Goal: Transaction & Acquisition: Purchase product/service

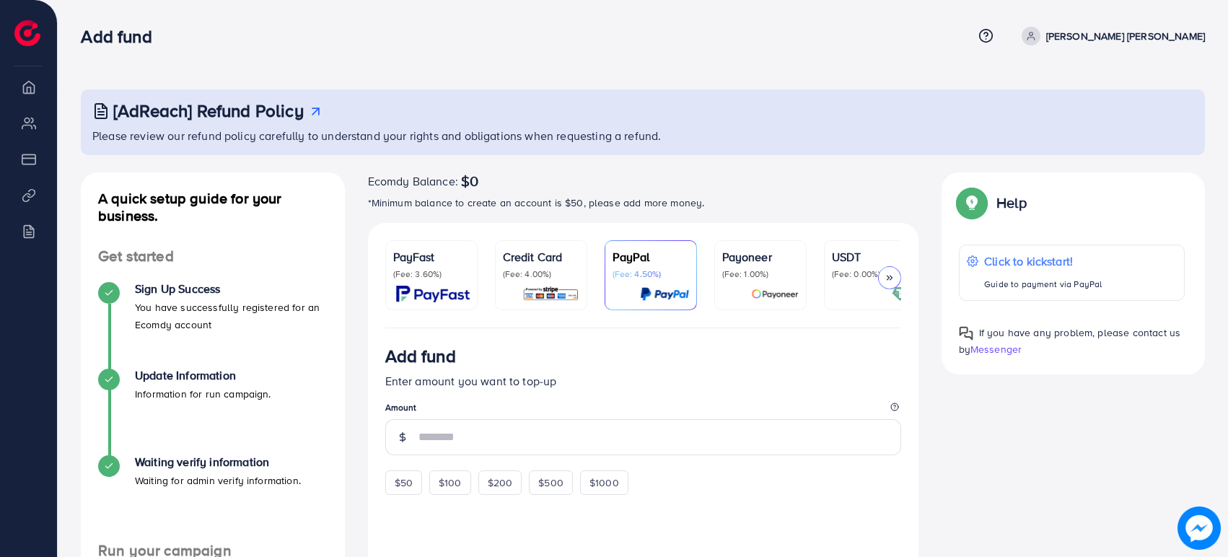
scroll to position [160, 0]
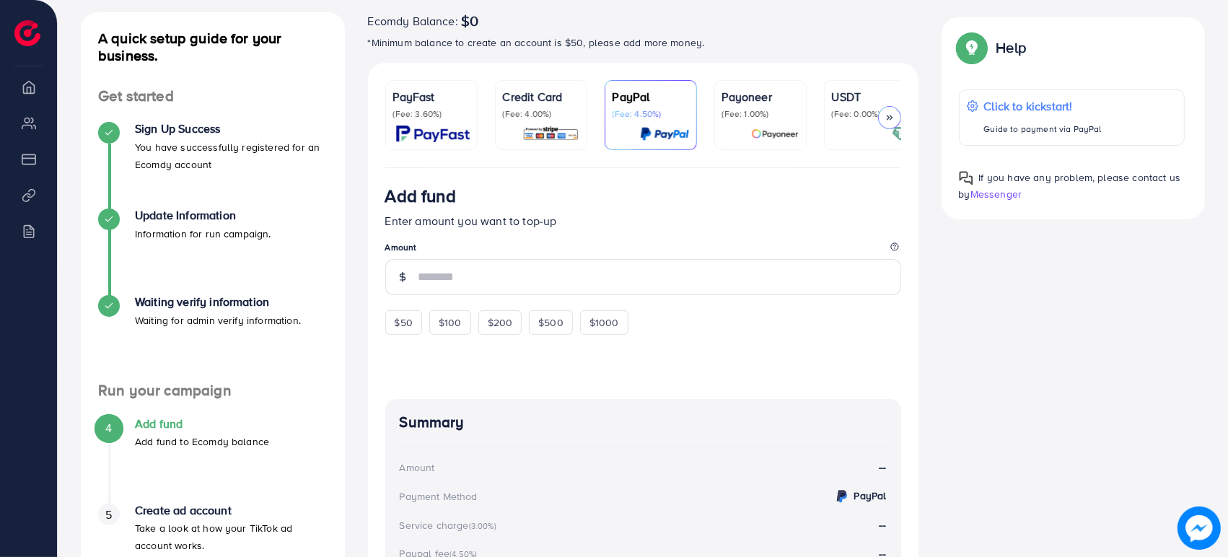
click at [442, 121] on div "PayFast (Fee: 3.60%)" at bounding box center [431, 115] width 77 height 54
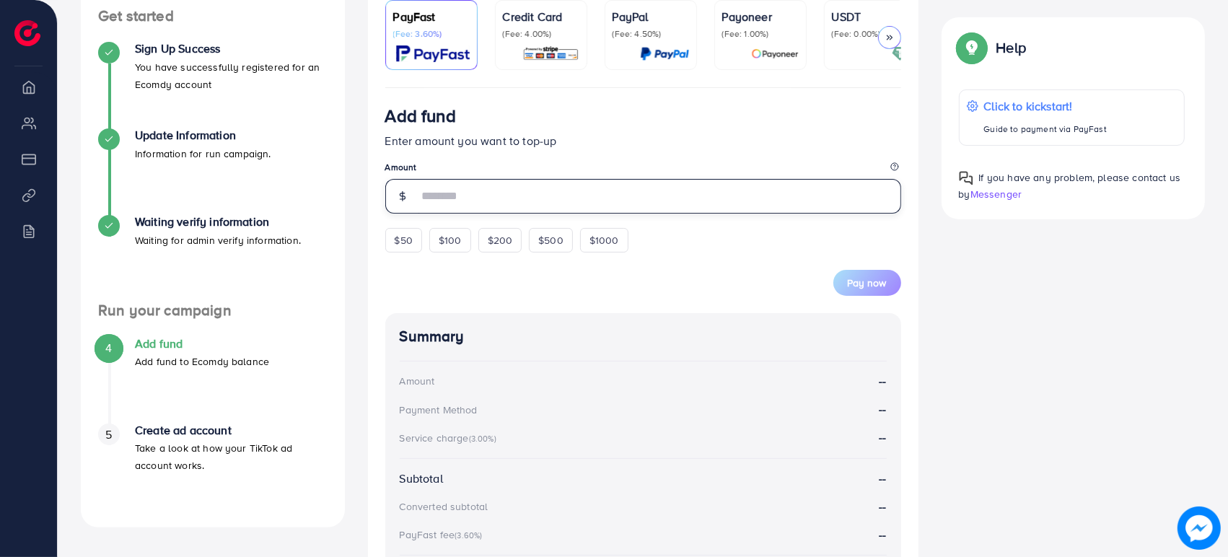
click at [427, 197] on input "number" at bounding box center [660, 196] width 483 height 35
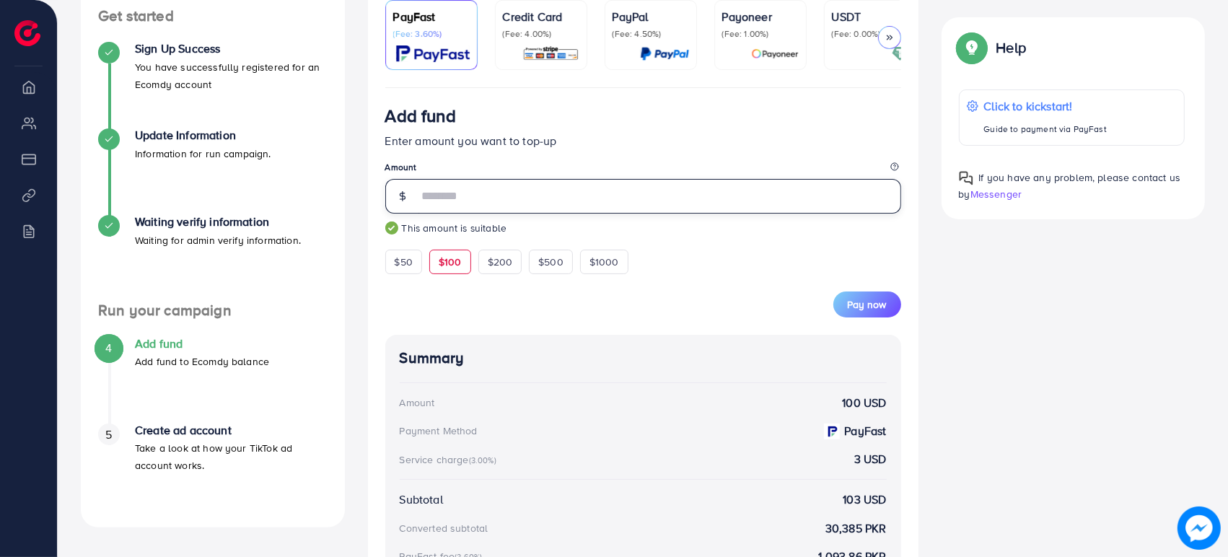
type input "***"
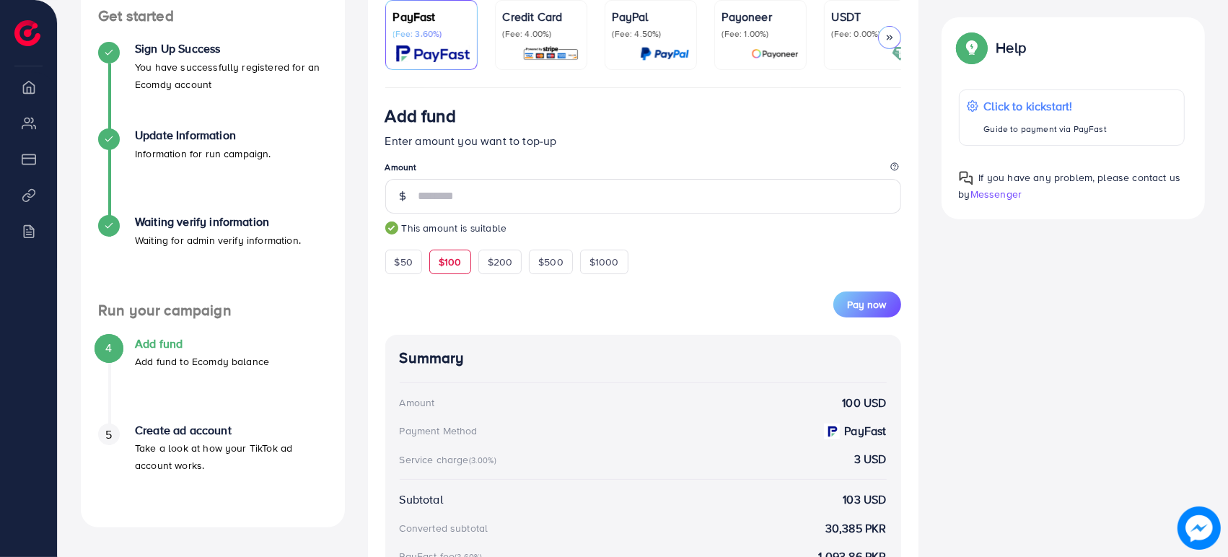
click at [692, 266] on form "Add fund Enter amount you want to top-up Amount *** This amount is suitable $50…" at bounding box center [643, 211] width 516 height 212
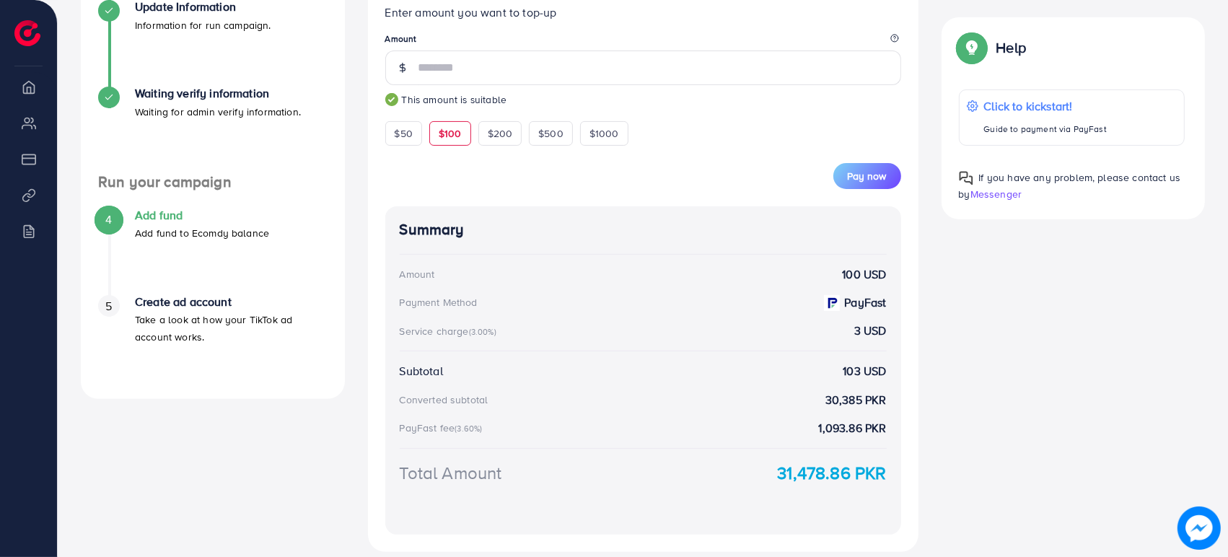
scroll to position [401, 0]
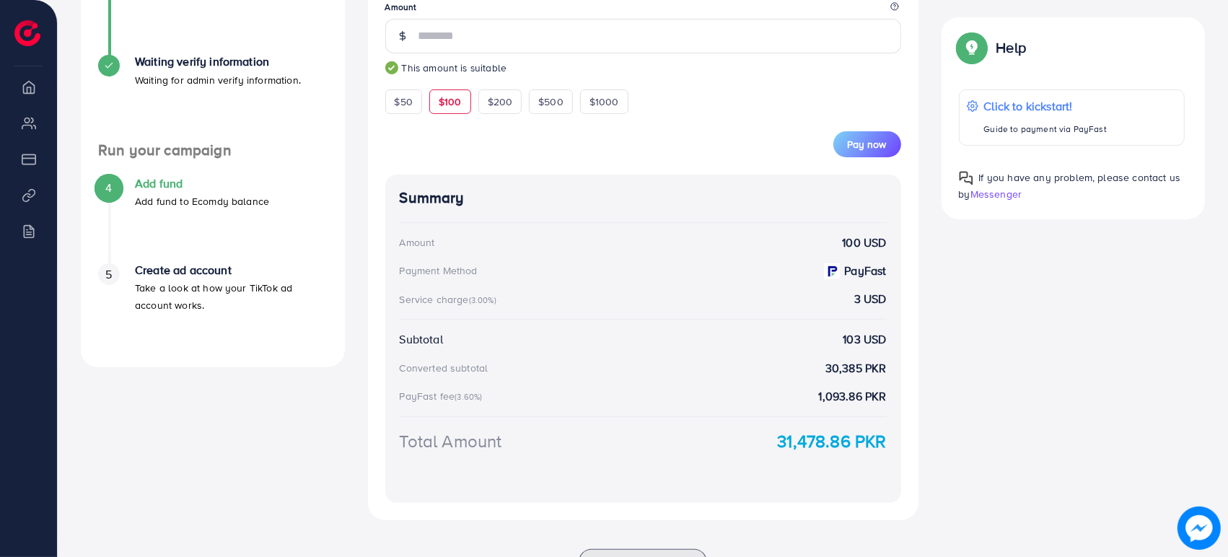
click at [896, 242] on div "Summary Amount 100 USD Payment Method PayFast Service charge (3.00%) 3 USD Subt…" at bounding box center [643, 339] width 516 height 328
click at [877, 305] on strong "3 USD" at bounding box center [871, 299] width 32 height 17
drag, startPoint x: 805, startPoint y: 369, endPoint x: 887, endPoint y: 370, distance: 81.6
click at [887, 370] on div "Summary Amount 100 USD Payment Method PayFast Service charge (3.00%) 3 USD Subt…" at bounding box center [643, 339] width 516 height 328
click at [853, 405] on strong "1,093.86 PKR" at bounding box center [853, 396] width 68 height 17
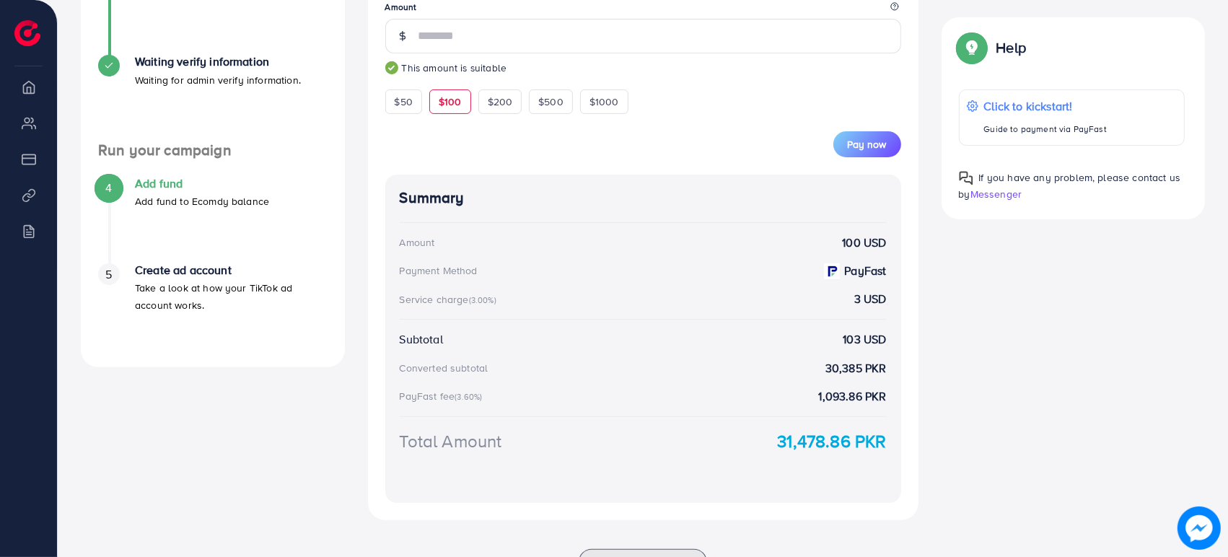
drag, startPoint x: 794, startPoint y: 443, endPoint x: 902, endPoint y: 434, distance: 108.6
click at [910, 434] on div "Add fund Enter amount you want to top-up Amount *** This amount is suitable $50…" at bounding box center [643, 224] width 551 height 593
drag, startPoint x: 772, startPoint y: 442, endPoint x: 907, endPoint y: 428, distance: 134.9
click at [902, 439] on div "Add fund Enter amount you want to top-up Amount *** This amount is suitable $50…" at bounding box center [643, 224] width 551 height 593
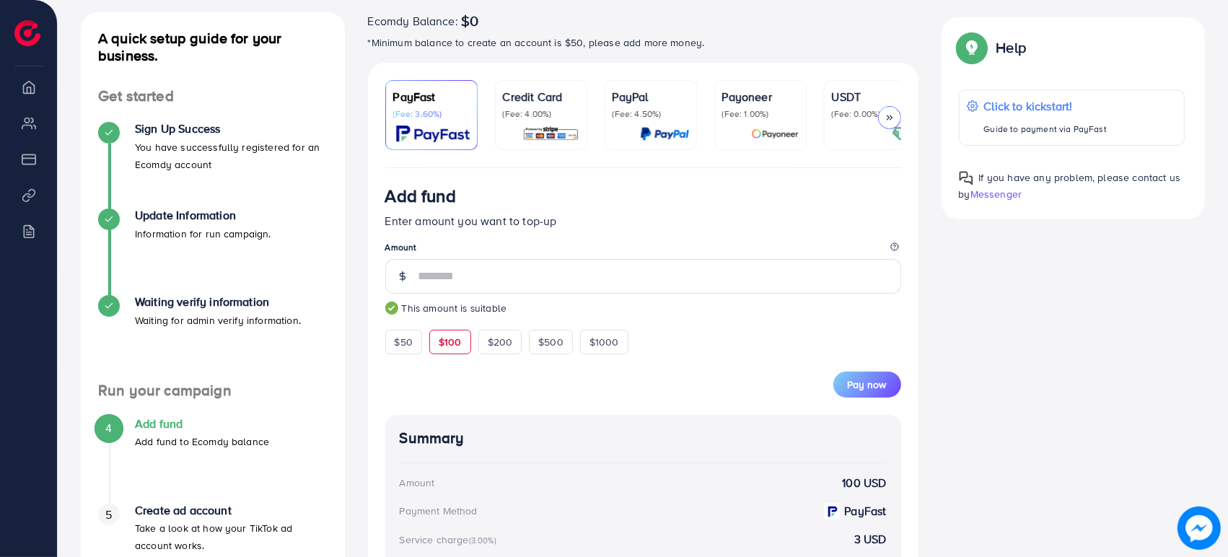
scroll to position [240, 0]
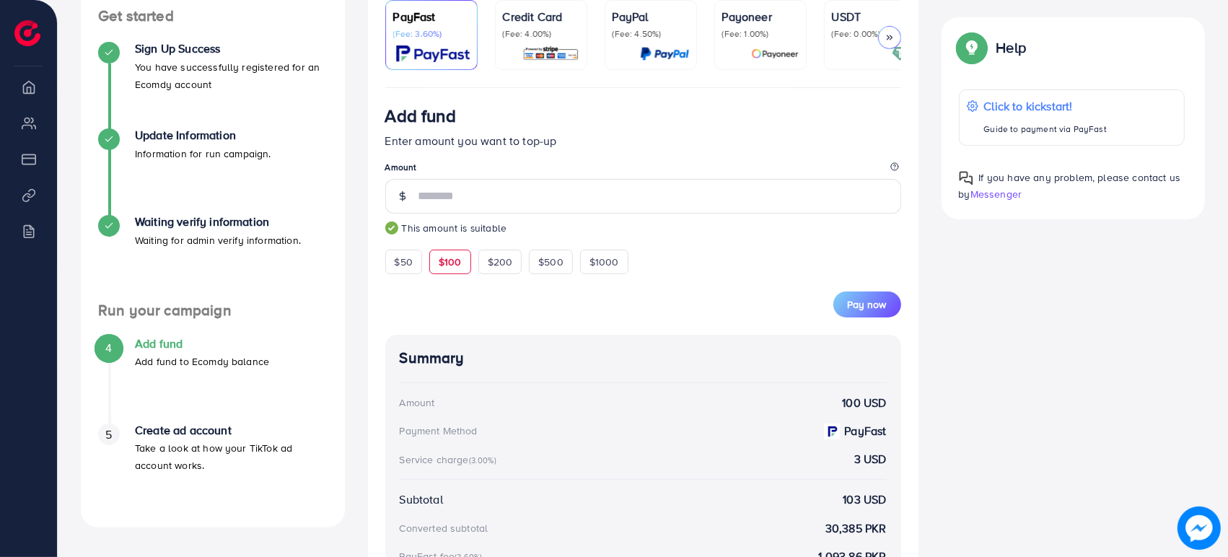
click at [543, 38] on p "(Fee: 4.00%)" at bounding box center [541, 34] width 77 height 12
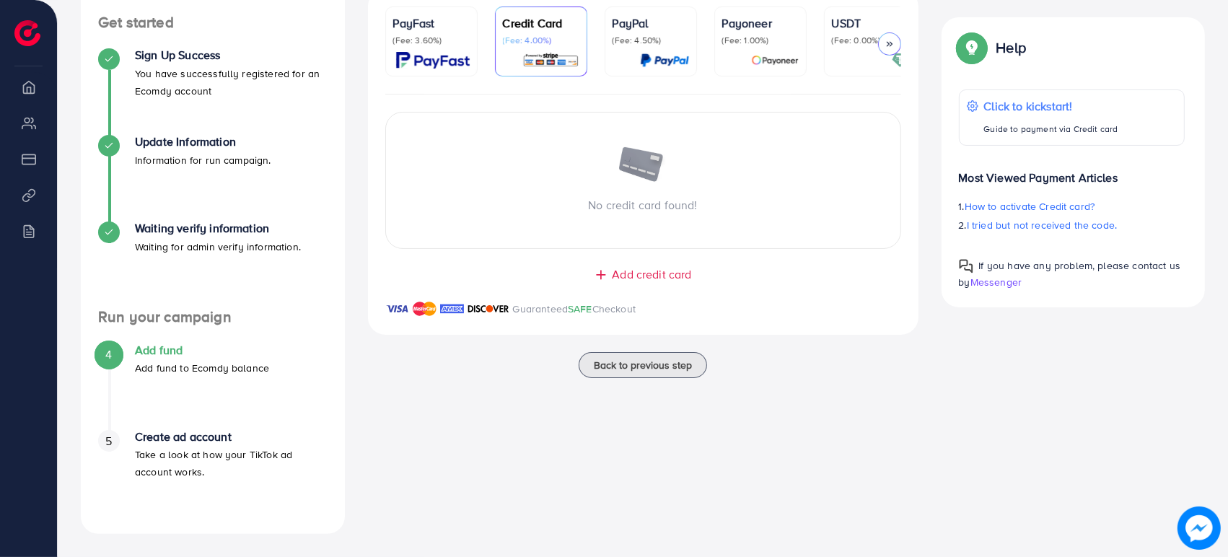
scroll to position [233, 0]
click at [654, 44] on p "(Fee: 4.50%)" at bounding box center [651, 41] width 77 height 12
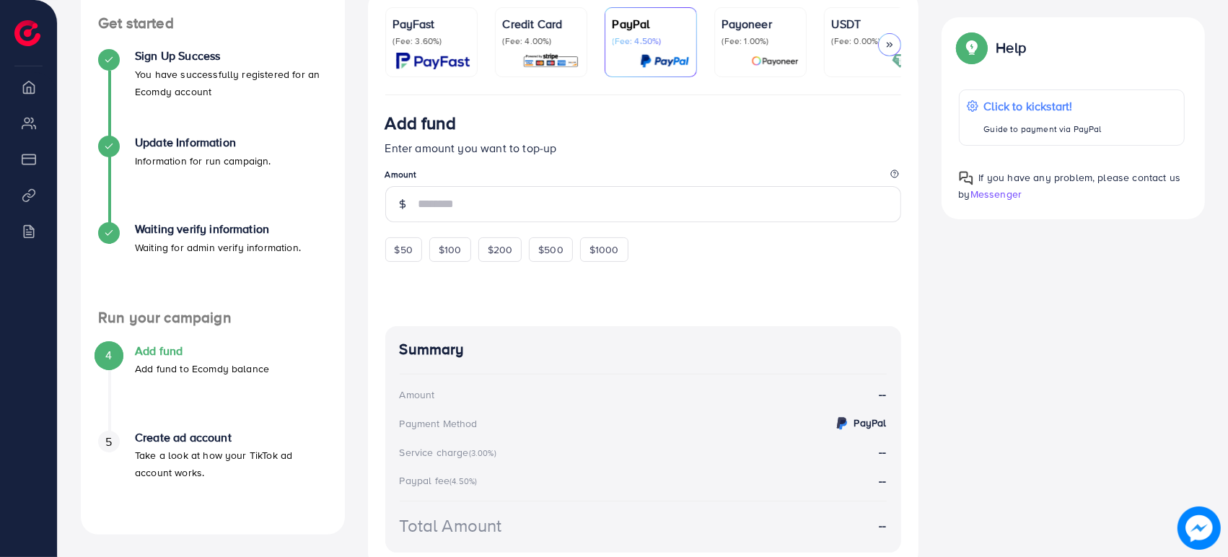
click at [757, 40] on p "(Fee: 1.00%)" at bounding box center [760, 41] width 77 height 12
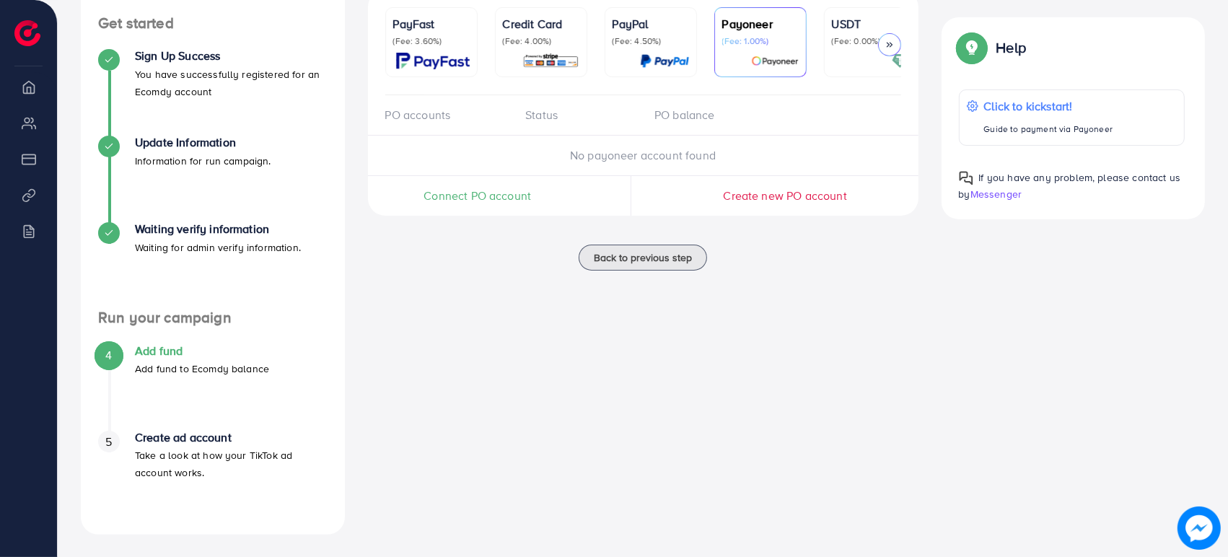
click at [860, 30] on p "USDT" at bounding box center [870, 23] width 77 height 17
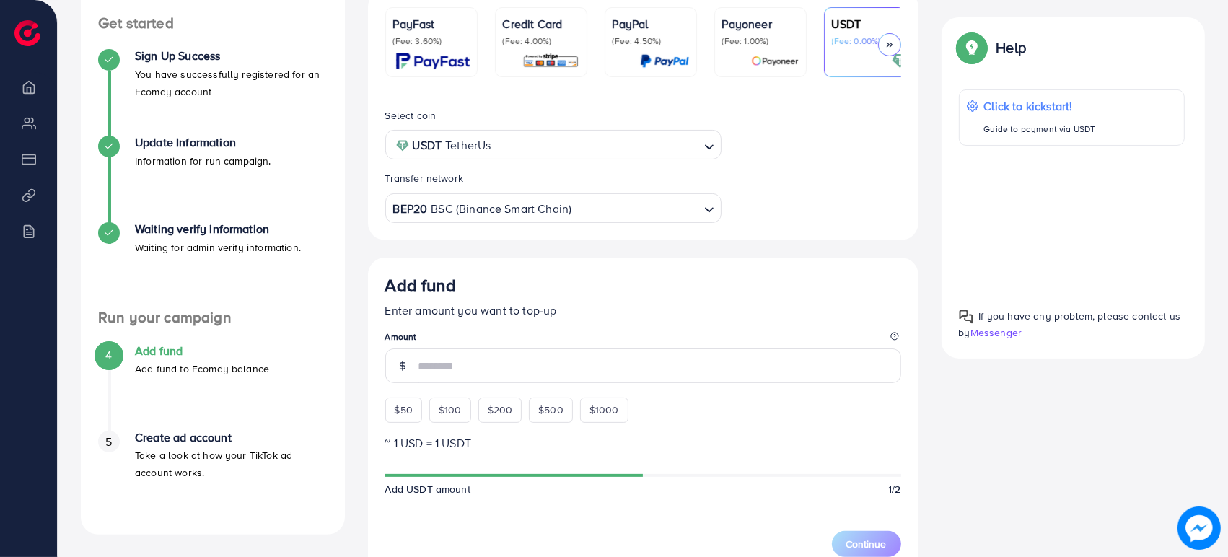
click at [889, 47] on icon at bounding box center [890, 45] width 10 height 10
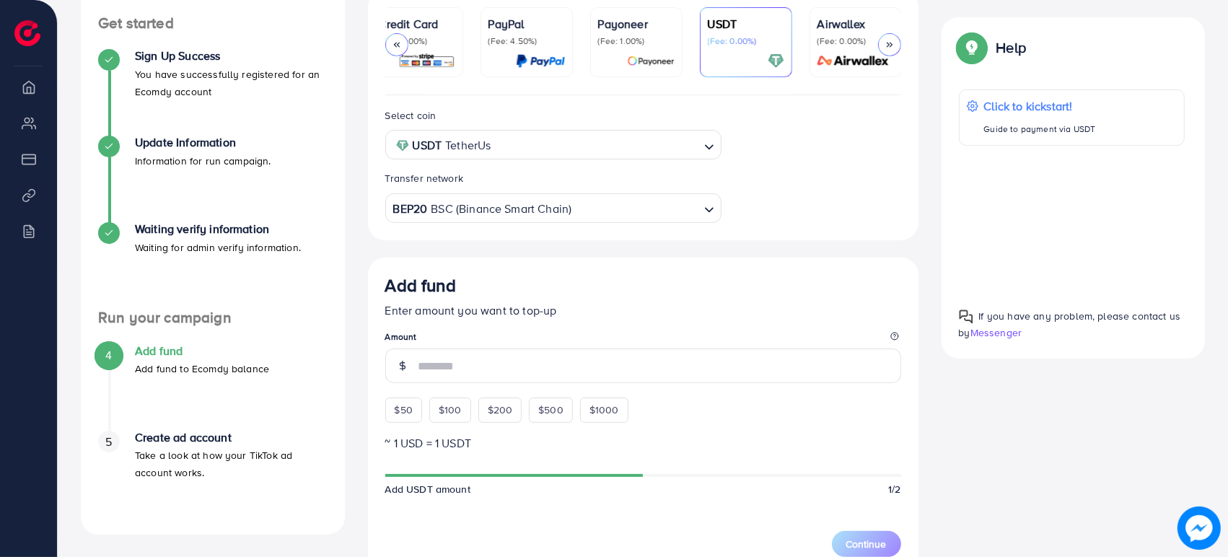
click at [888, 43] on polyline at bounding box center [888, 45] width 2 height 4
click at [891, 51] on div at bounding box center [889, 44] width 23 height 23
click at [405, 43] on div at bounding box center [396, 44] width 23 height 23
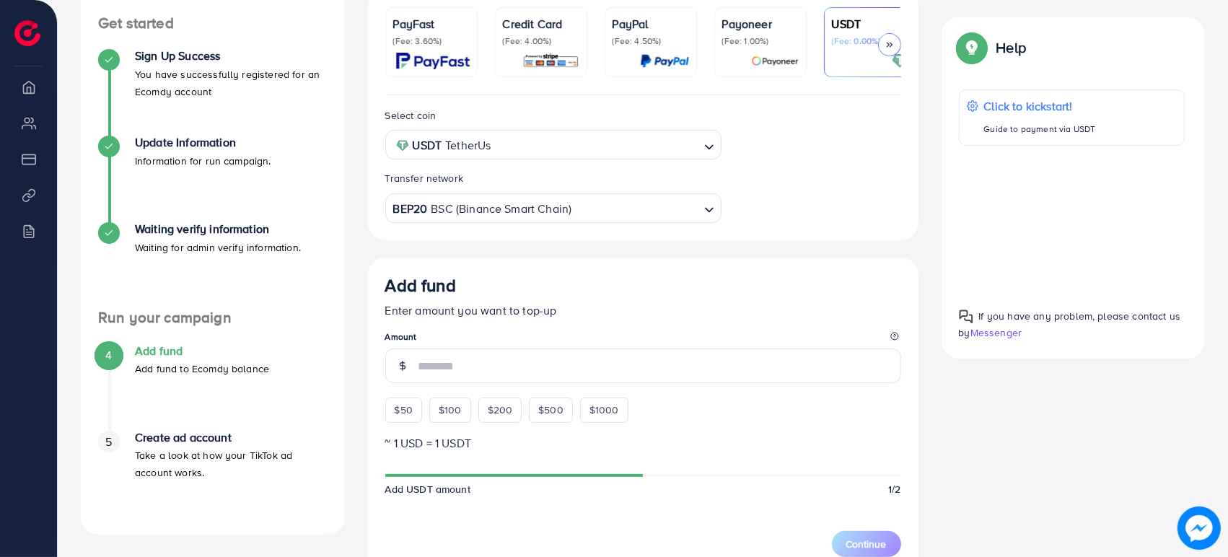
click at [856, 22] on p "USDT" at bounding box center [870, 23] width 77 height 17
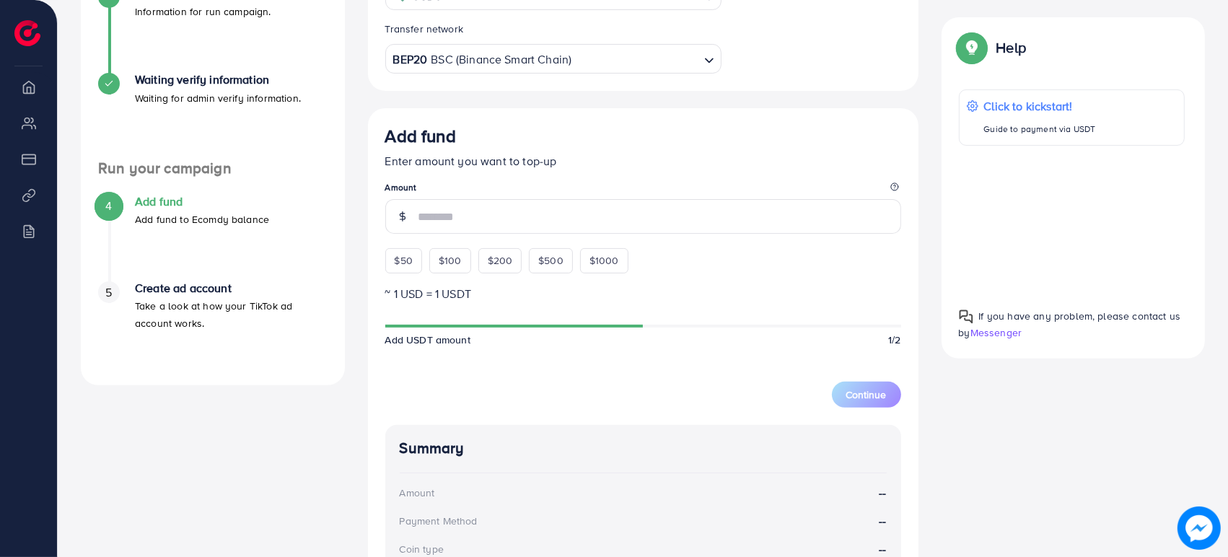
scroll to position [302, 0]
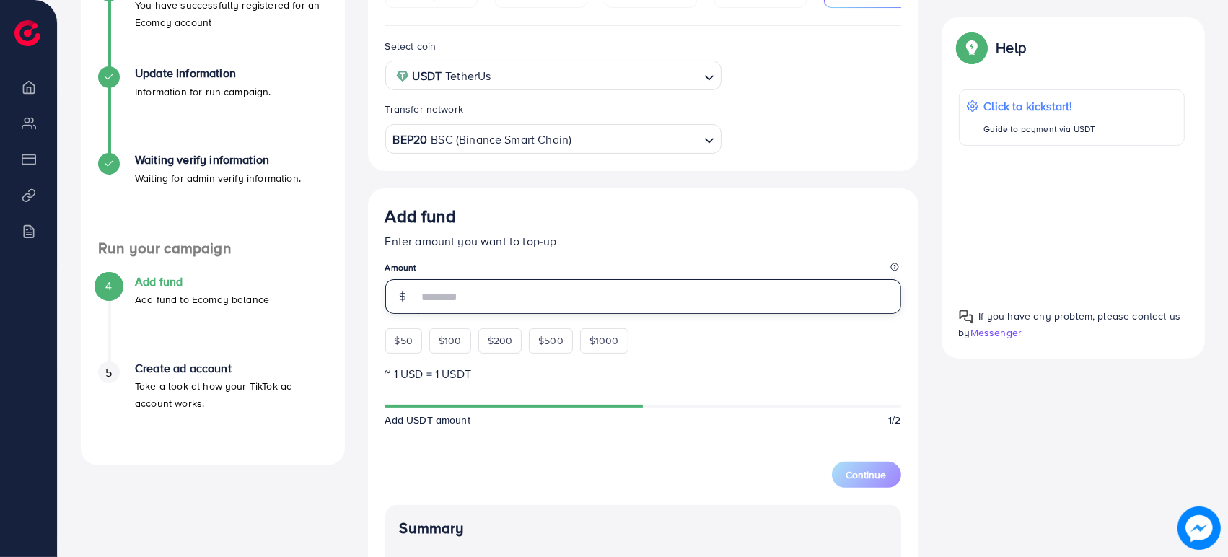
click at [445, 292] on input "number" at bounding box center [660, 296] width 483 height 35
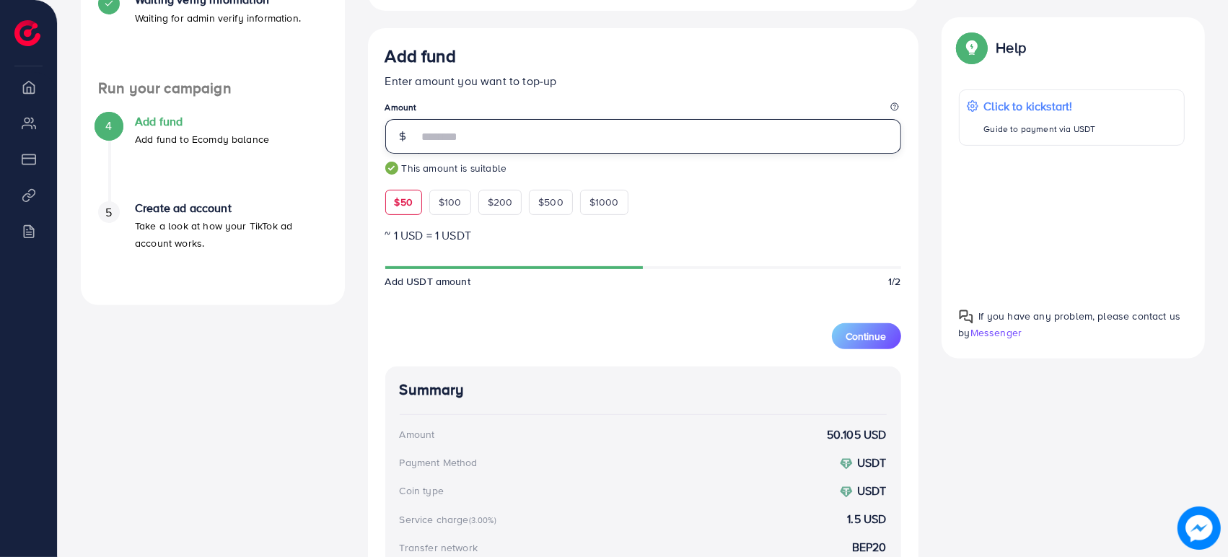
scroll to position [624, 0]
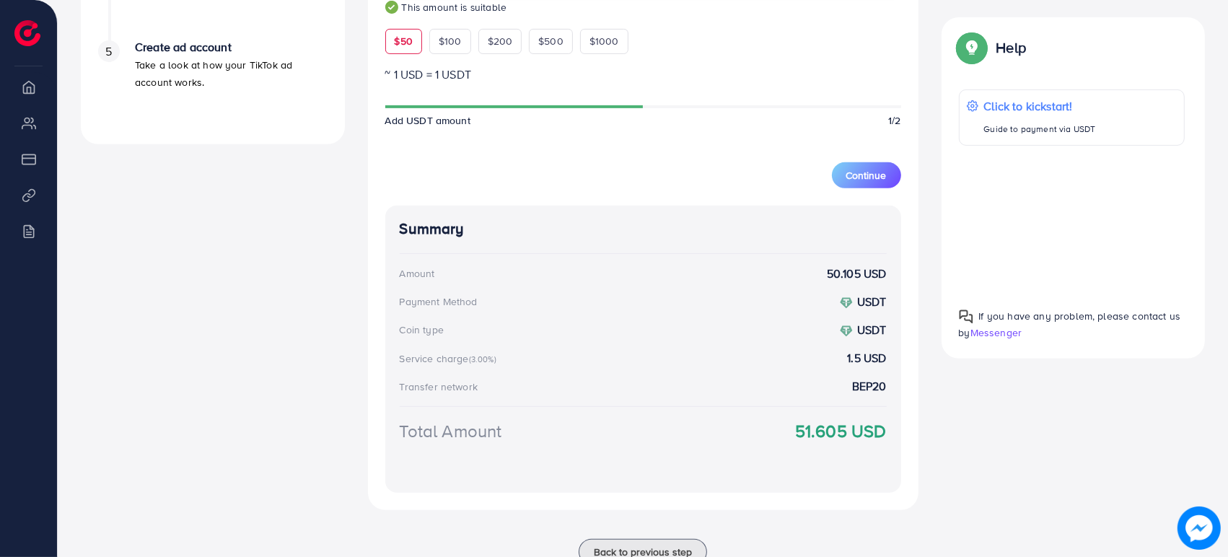
type input "**"
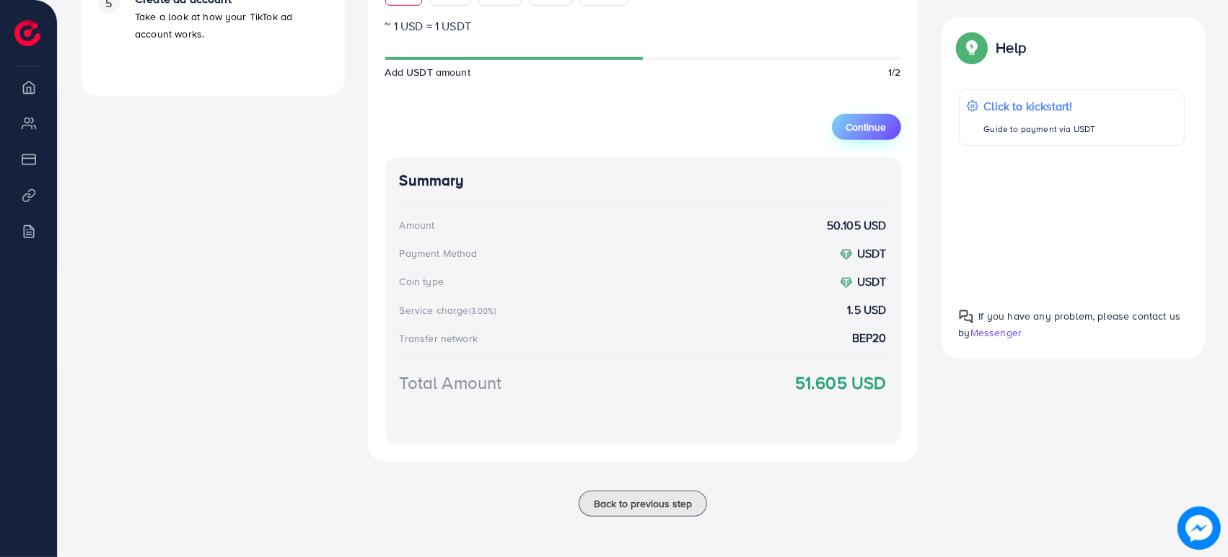
click at [872, 117] on button "Continue" at bounding box center [866, 127] width 69 height 26
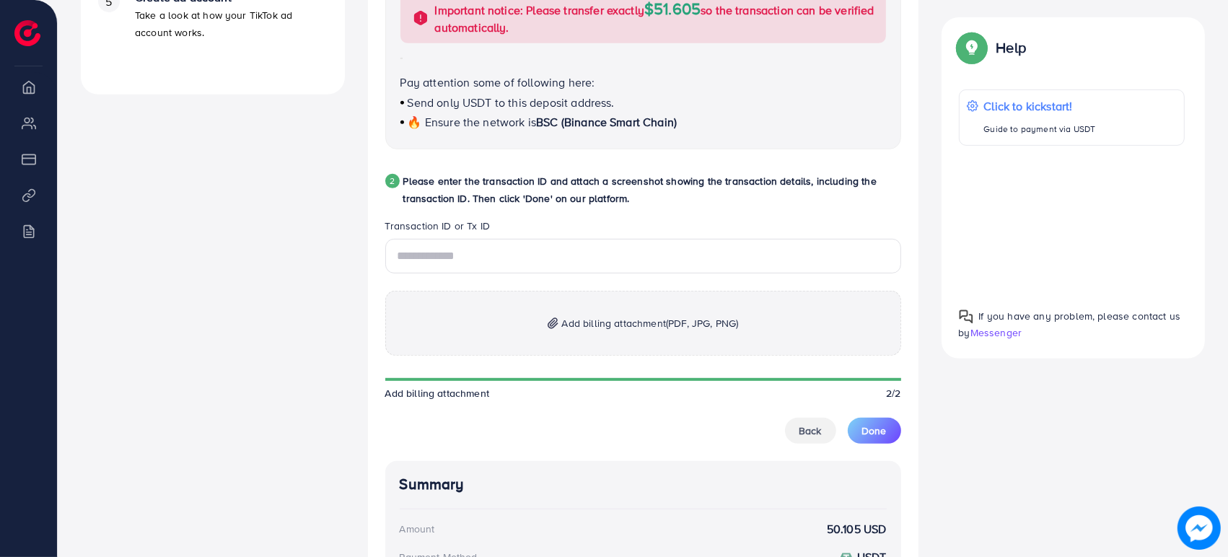
click at [821, 419] on div "Add billing attachment (PDF, JPG, PNG) Add billing attachment 2/2 Back Done" at bounding box center [643, 341] width 516 height 205
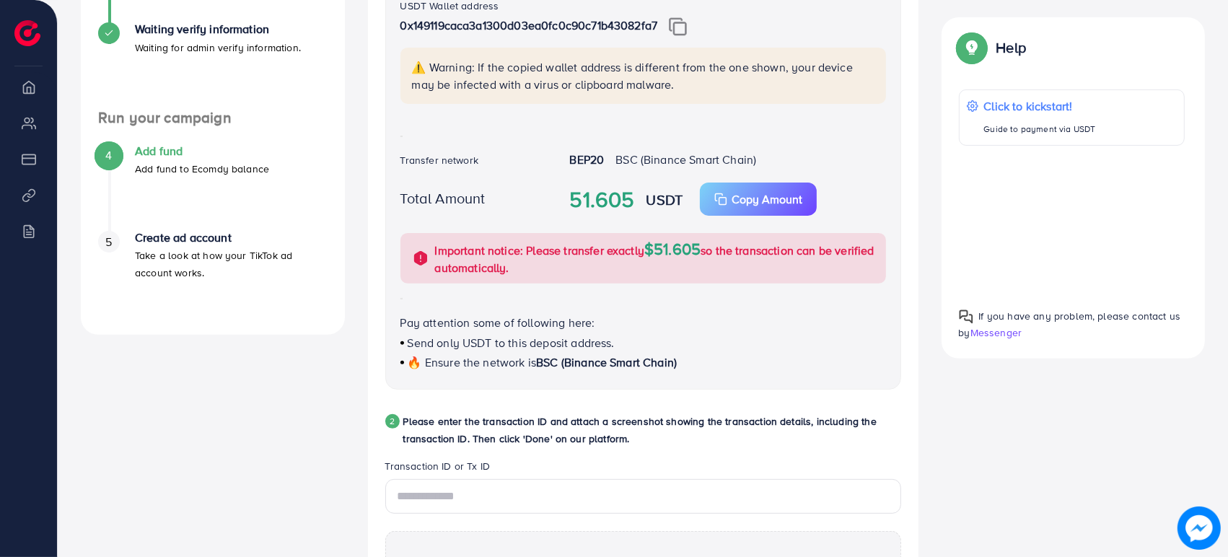
scroll to position [834, 0]
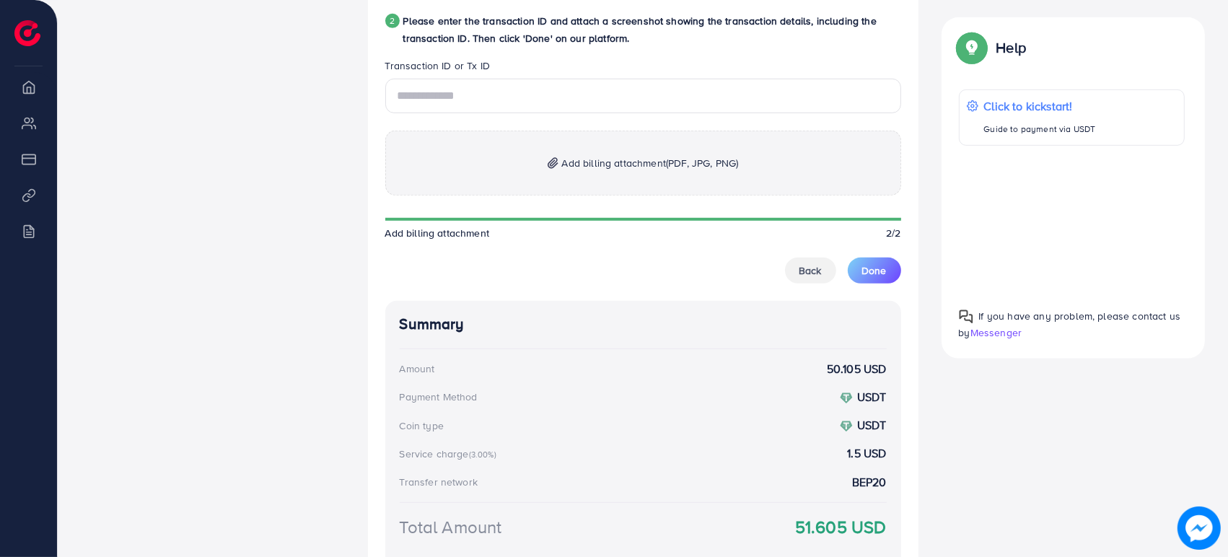
click at [815, 257] on div "Add billing attachment (PDF, JPG, PNG) Add billing attachment 2/2 Back Done" at bounding box center [643, 181] width 516 height 205
click at [813, 276] on span "Back" at bounding box center [811, 270] width 22 height 14
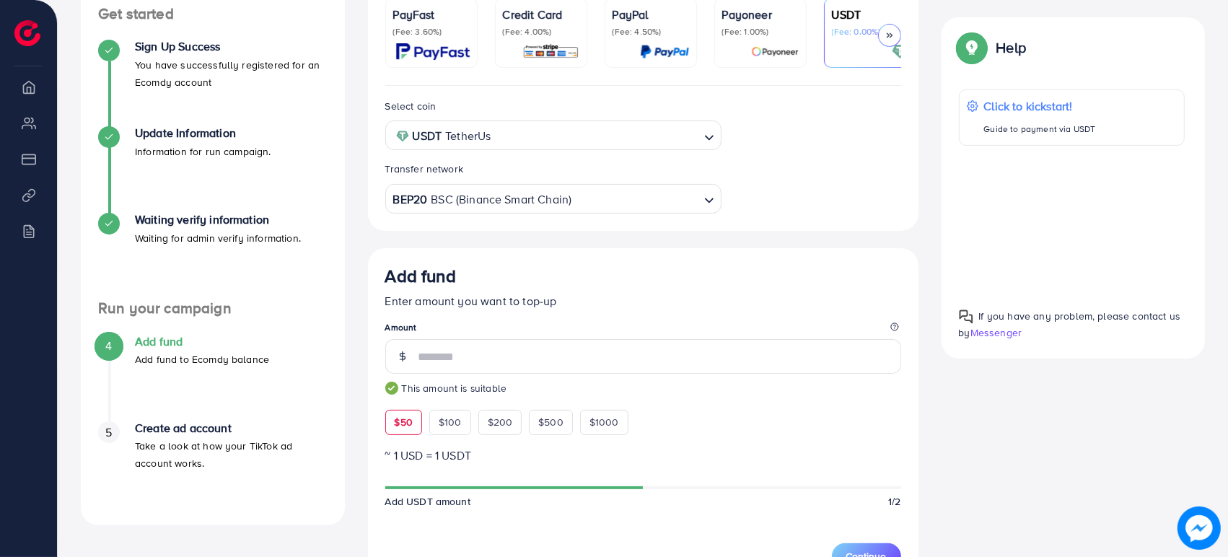
scroll to position [271, 0]
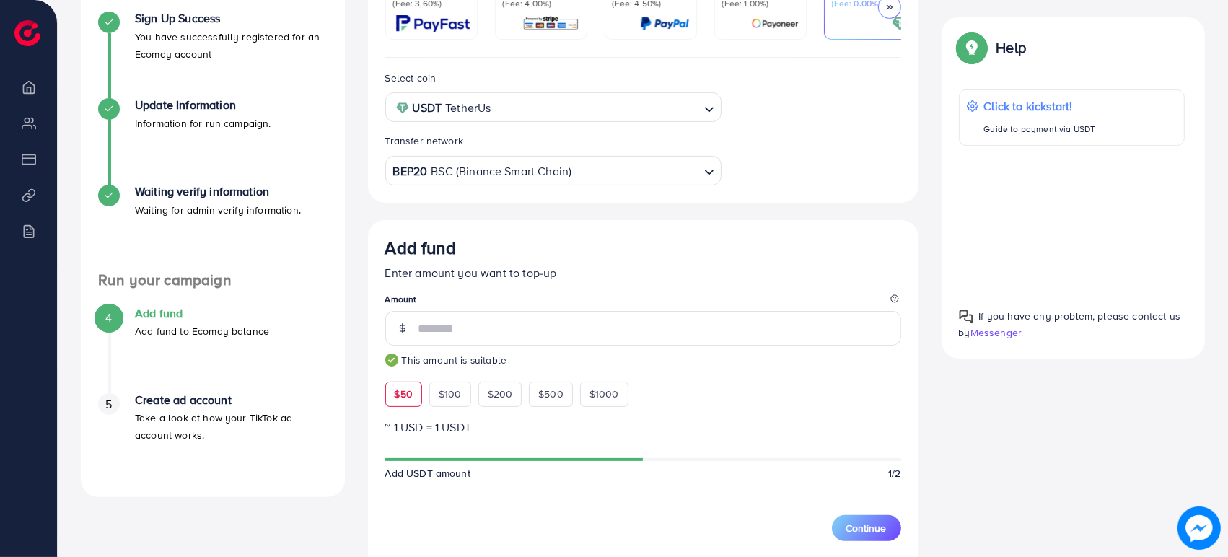
drag, startPoint x: 472, startPoint y: 349, endPoint x: 0, endPoint y: 559, distance: 516.9
click at [0, 287] on html "Add fund Help Center Contact Support Term and policy About Us [PERSON_NAME] [PE…" at bounding box center [614, 7] width 1228 height 557
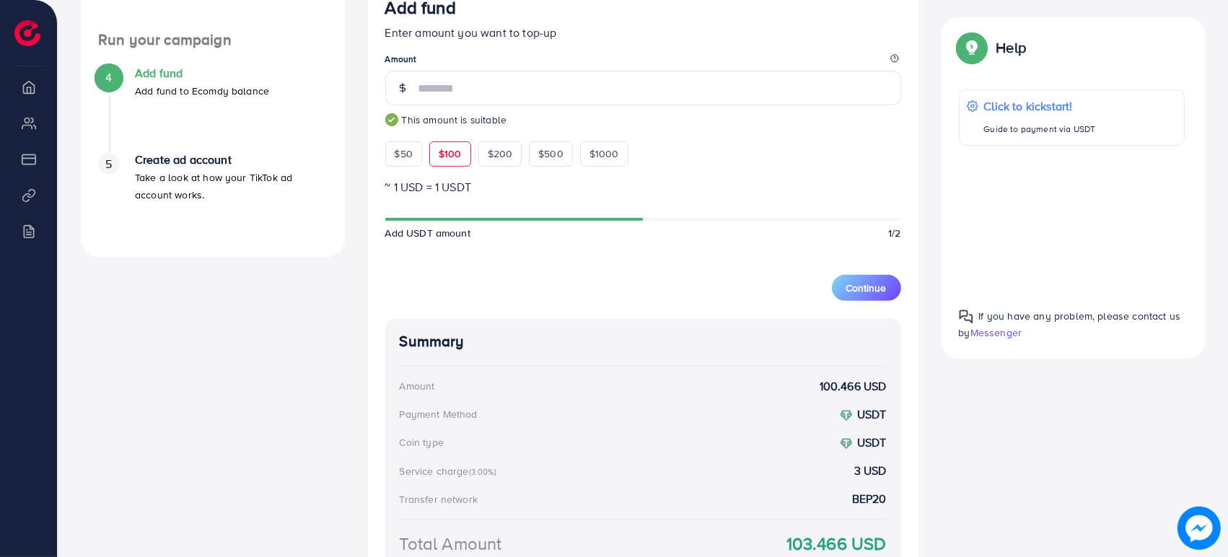
scroll to position [591, 0]
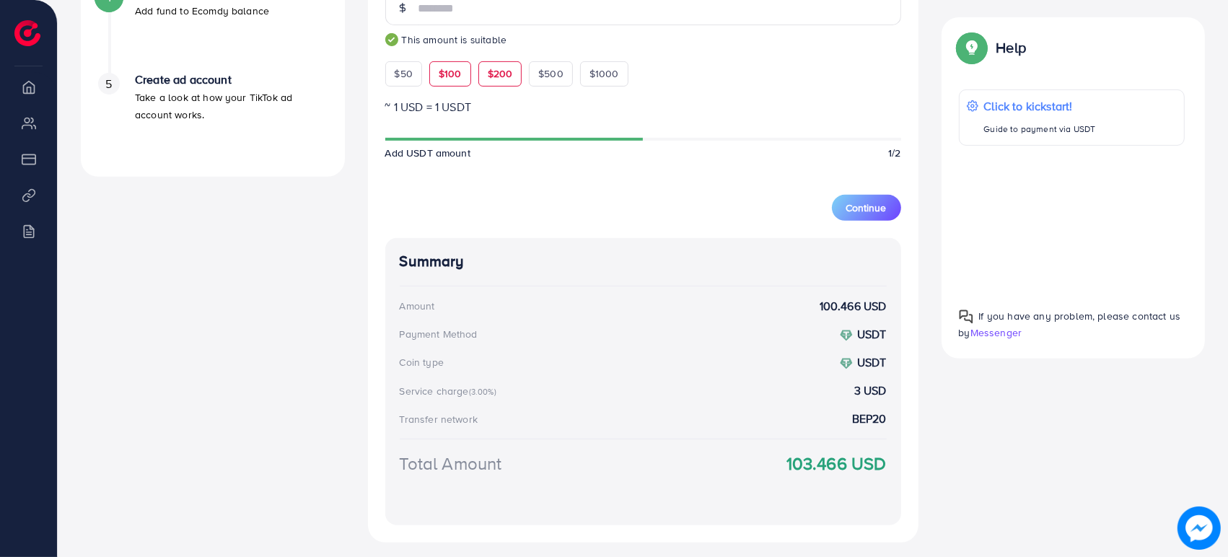
click at [494, 75] on span "$200" at bounding box center [500, 73] width 25 height 14
click at [453, 75] on span "$100" at bounding box center [450, 73] width 23 height 14
type input "***"
click at [865, 211] on span "Continue" at bounding box center [867, 208] width 40 height 14
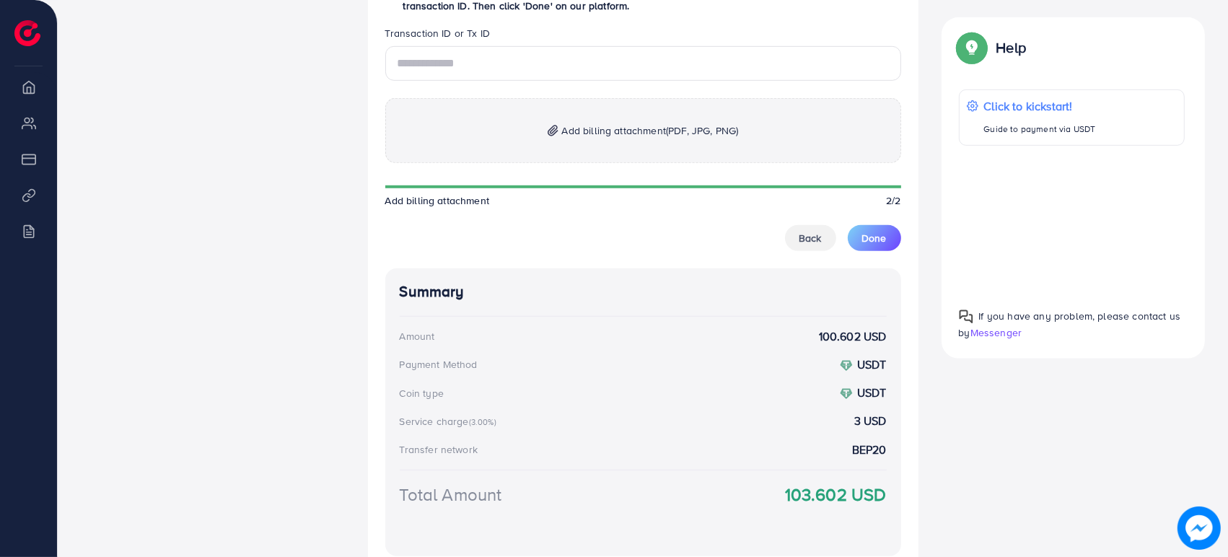
scroll to position [720, 0]
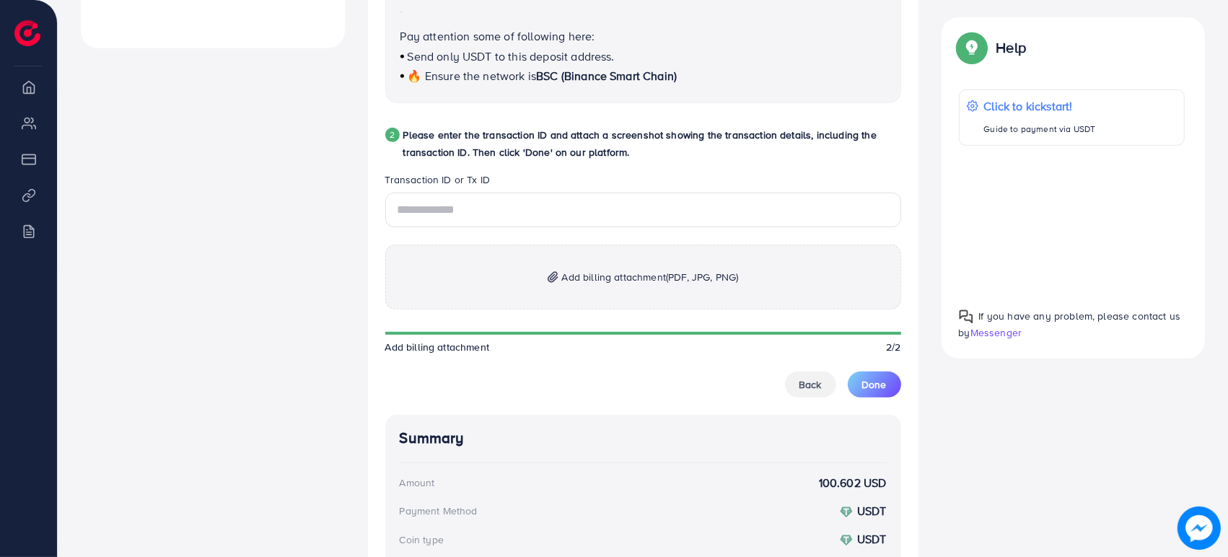
drag, startPoint x: 729, startPoint y: 346, endPoint x: 774, endPoint y: 411, distance: 78.9
click at [730, 346] on div "Add billing attachment 2/2" at bounding box center [643, 347] width 516 height 14
click at [822, 381] on button "Back" at bounding box center [810, 385] width 51 height 26
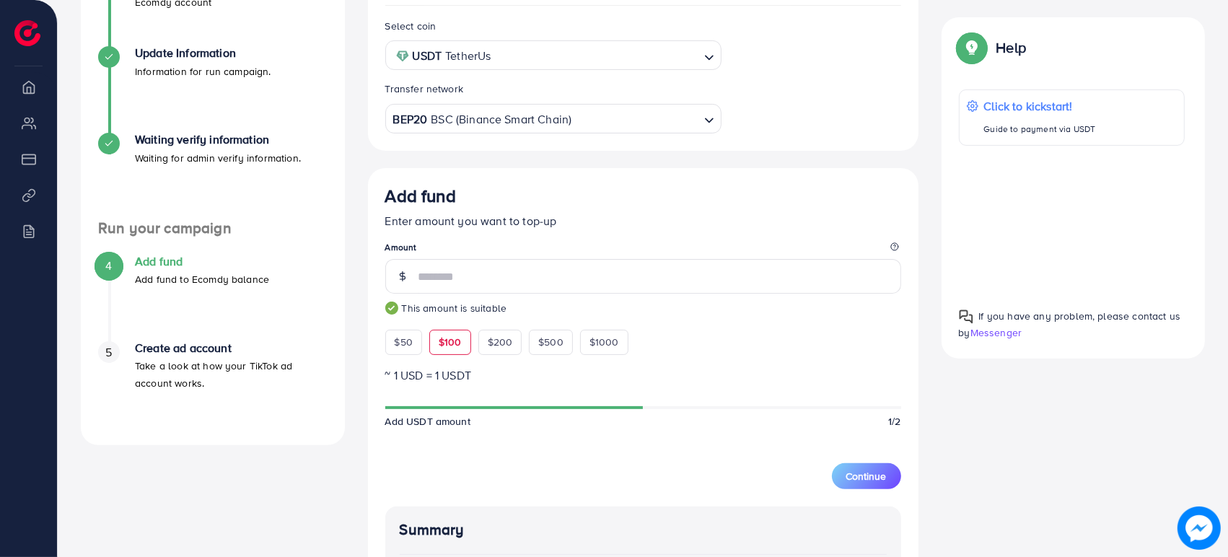
scroll to position [82, 0]
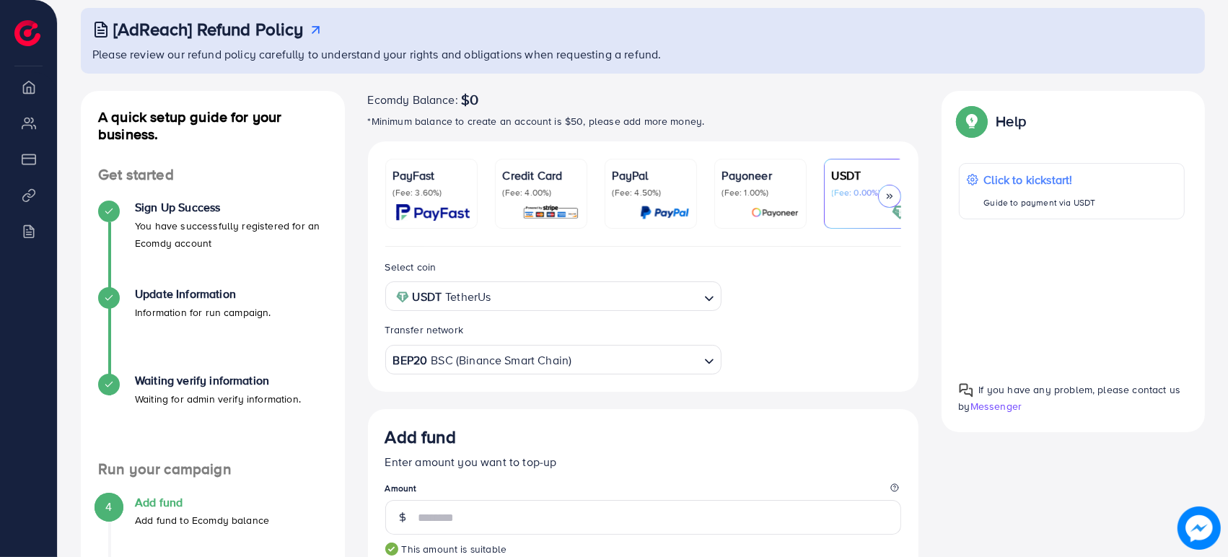
click at [891, 193] on icon at bounding box center [890, 196] width 10 height 10
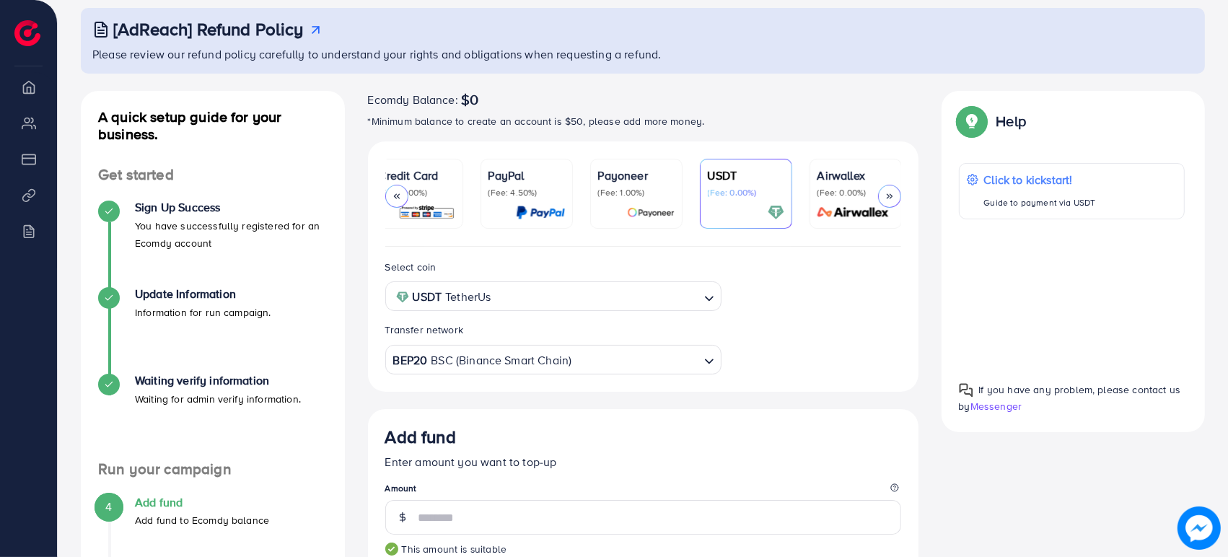
click at [863, 196] on p "(Fee: 0.00%)" at bounding box center [856, 193] width 77 height 12
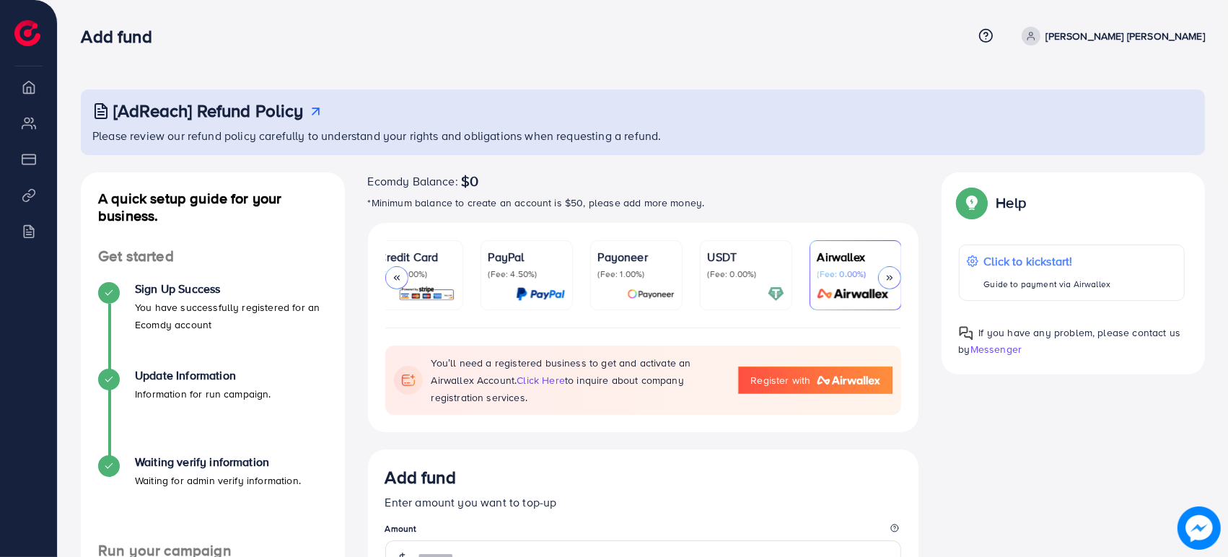
click at [619, 274] on p "(Fee: 1.00%)" at bounding box center [636, 274] width 77 height 12
